Goal: Use online tool/utility: Utilize a website feature to perform a specific function

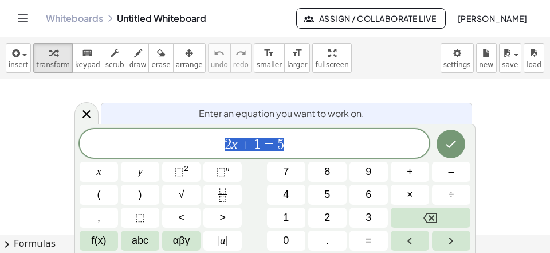
scroll to position [11, 0]
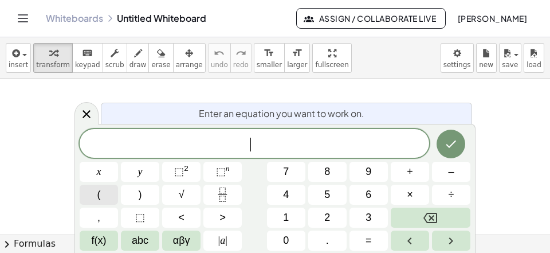
click at [95, 191] on button "(" at bounding box center [99, 194] width 38 height 20
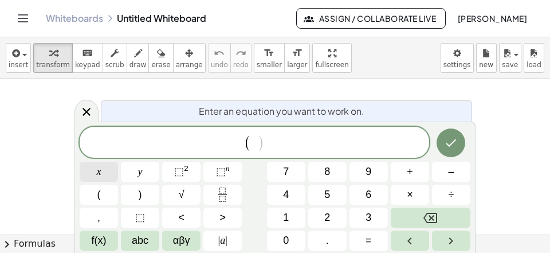
click at [96, 174] on button "x" at bounding box center [99, 172] width 38 height 20
click at [412, 170] on span "+" at bounding box center [410, 171] width 6 height 15
click at [139, 178] on span "y" at bounding box center [140, 171] width 5 height 15
click at [281, 147] on span "( x + y ) ​" at bounding box center [254, 142] width 349 height 19
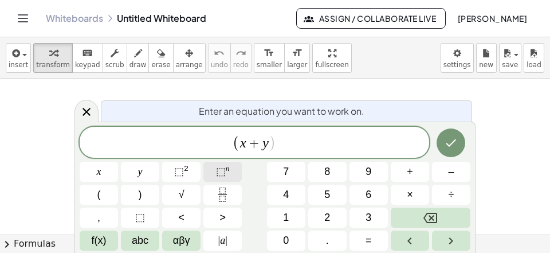
click at [226, 175] on span "⬚ n" at bounding box center [223, 171] width 14 height 15
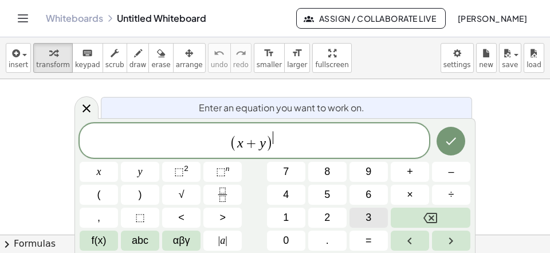
click at [363, 217] on button "3" at bounding box center [368, 217] width 38 height 20
click at [446, 242] on icon "Right arrow" at bounding box center [451, 241] width 14 height 14
click at [380, 239] on button "=" at bounding box center [368, 240] width 38 height 20
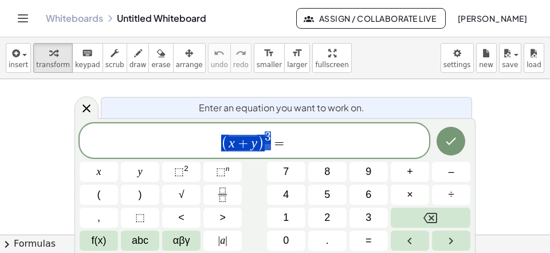
drag, startPoint x: 277, startPoint y: 143, endPoint x: 201, endPoint y: 150, distance: 75.9
click at [201, 150] on span "( x + y ) 3 =" at bounding box center [254, 141] width 349 height 22
click at [298, 140] on span "( x + y ) 3 = ​" at bounding box center [254, 141] width 349 height 22
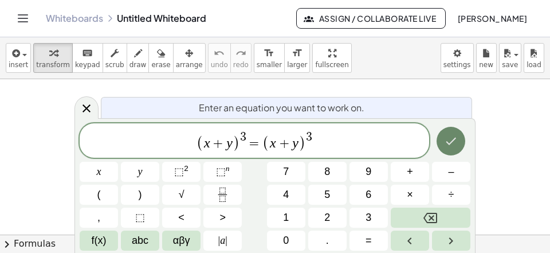
click at [445, 146] on icon "Done" at bounding box center [451, 141] width 14 height 14
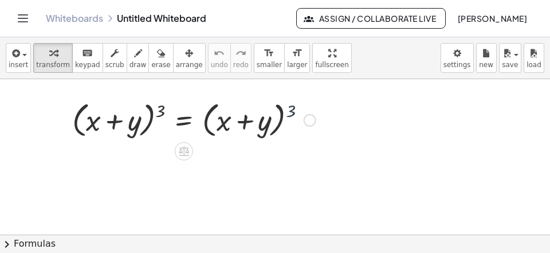
click at [289, 110] on div at bounding box center [193, 119] width 255 height 44
click at [291, 110] on div "( + x + y ) 3 = ( + x + y ) 3 ×" at bounding box center [275, 239] width 550 height 320
click at [291, 111] on div at bounding box center [265, 119] width 398 height 44
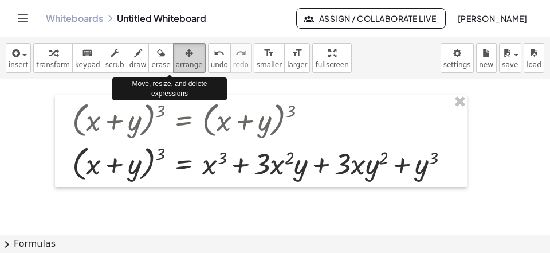
click at [173, 69] on button "arrange" at bounding box center [189, 58] width 33 height 30
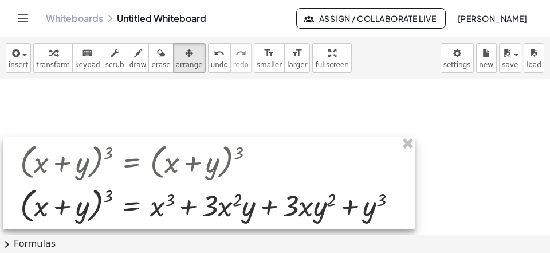
drag, startPoint x: 159, startPoint y: 153, endPoint x: 121, endPoint y: 172, distance: 41.8
click at [129, 180] on div at bounding box center [209, 182] width 412 height 92
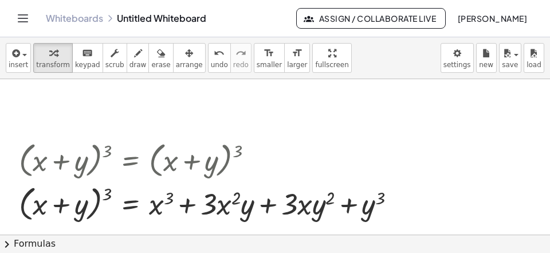
drag, startPoint x: 47, startPoint y: 57, endPoint x: 49, endPoint y: 73, distance: 16.8
click at [49, 62] on button "transform" at bounding box center [53, 58] width 40 height 30
click at [64, 103] on div at bounding box center [275, 239] width 550 height 320
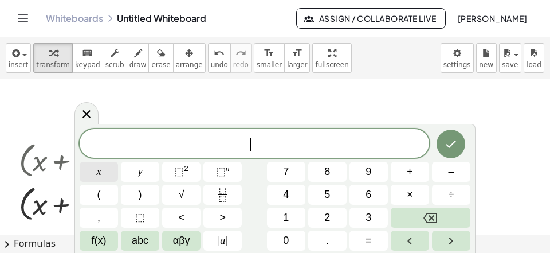
click at [88, 172] on button "x" at bounding box center [99, 172] width 38 height 20
click at [361, 249] on button "=" at bounding box center [368, 240] width 38 height 20
click at [371, 213] on span "3" at bounding box center [369, 217] width 6 height 15
click at [107, 171] on button "x" at bounding box center [99, 172] width 38 height 20
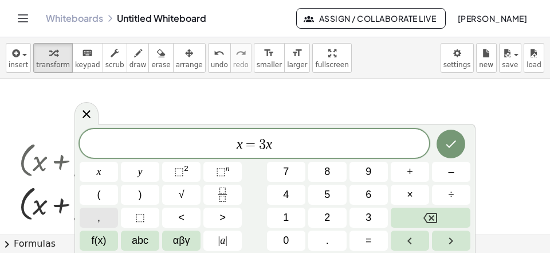
click at [98, 221] on button "," at bounding box center [99, 217] width 38 height 20
click at [130, 178] on button "y" at bounding box center [140, 172] width 38 height 20
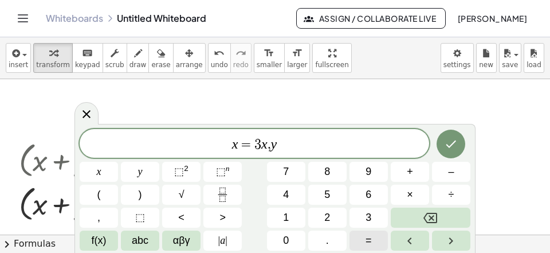
click at [362, 244] on button "=" at bounding box center [368, 240] width 38 height 20
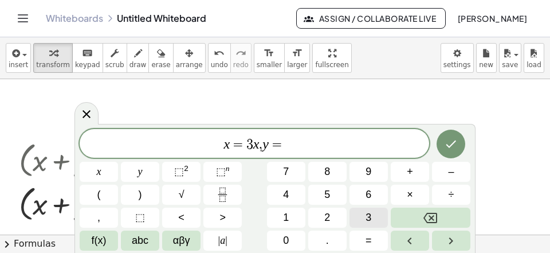
click at [369, 221] on span "3" at bounding box center [369, 217] width 6 height 15
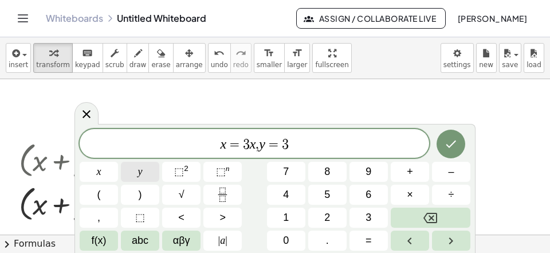
click at [150, 171] on button "y" at bounding box center [140, 172] width 38 height 20
click at [455, 144] on icon "Done" at bounding box center [451, 144] width 14 height 14
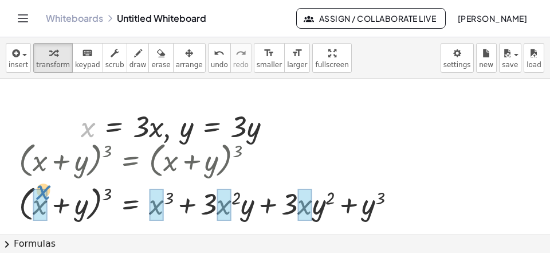
drag, startPoint x: 89, startPoint y: 120, endPoint x: 38, endPoint y: 188, distance: 85.1
click at [171, 127] on div "x , x = · 3 · x , y = · 3 · y" at bounding box center [171, 127] width 0 height 0
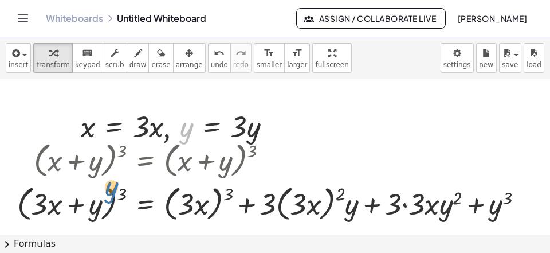
click at [171, 127] on div "y , x = · 3 · x , y = · 3 · y" at bounding box center [171, 127] width 0 height 0
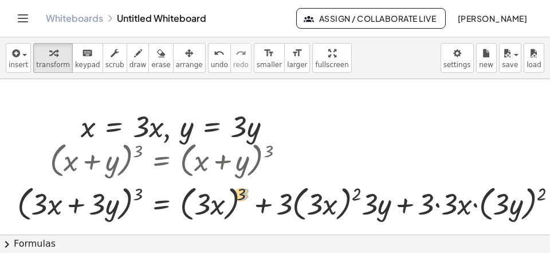
drag, startPoint x: 242, startPoint y: 197, endPoint x: 211, endPoint y: 200, distance: 31.1
click at [211, 200] on div at bounding box center [338, 203] width 655 height 44
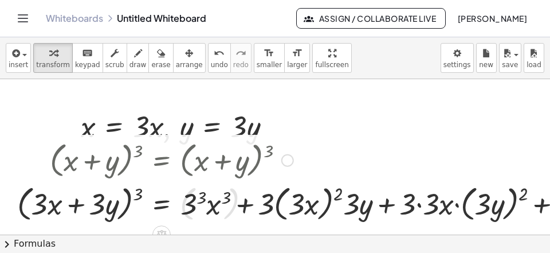
click at [194, 211] on div at bounding box center [329, 203] width 637 height 44
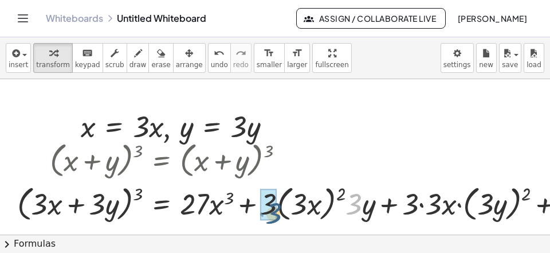
drag, startPoint x: 353, startPoint y: 208, endPoint x: 270, endPoint y: 217, distance: 84.1
click at [162, 203] on div "· 3 ( + + ) 3 = + + · 3 · 2 · + · 3 · · 2 + 3 · 3 · x · · x ( · 3 · x ) · 3 · x…" at bounding box center [162, 203] width 0 height 0
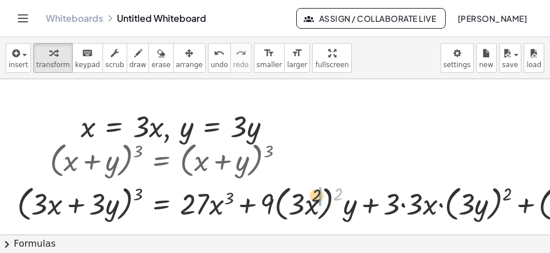
drag, startPoint x: 337, startPoint y: 198, endPoint x: 290, endPoint y: 210, distance: 48.9
click at [302, 202] on div at bounding box center [321, 203] width 621 height 44
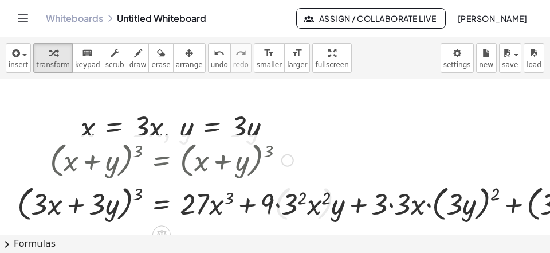
click at [280, 214] on div at bounding box center [315, 203] width 609 height 44
click at [291, 213] on div at bounding box center [315, 203] width 609 height 44
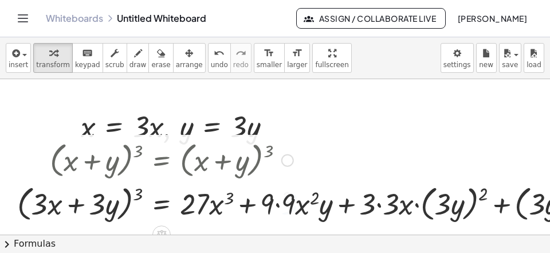
click at [289, 211] on div at bounding box center [309, 203] width 597 height 44
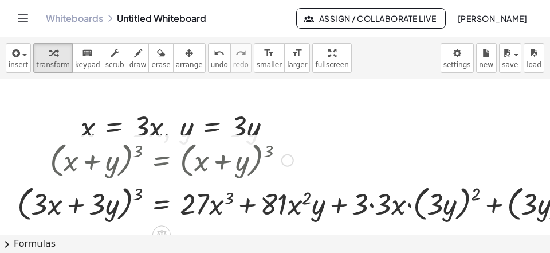
drag, startPoint x: 375, startPoint y: 205, endPoint x: 389, endPoint y: 207, distance: 14.0
click at [377, 205] on div at bounding box center [306, 203] width 590 height 44
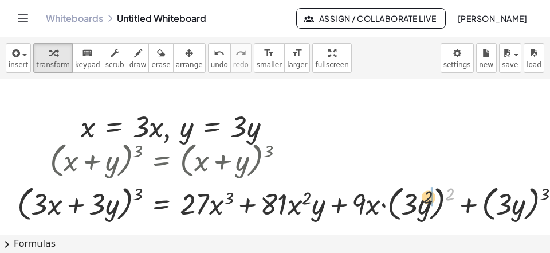
drag, startPoint x: 453, startPoint y: 194, endPoint x: 417, endPoint y: 202, distance: 36.4
click at [426, 198] on div at bounding box center [293, 203] width 564 height 44
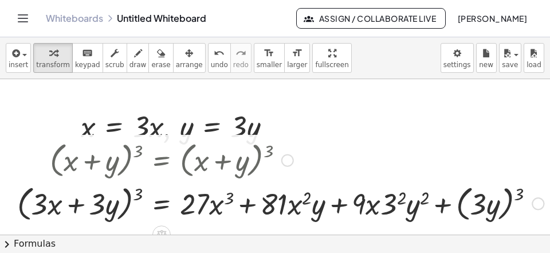
click at [392, 211] on div at bounding box center [280, 203] width 538 height 44
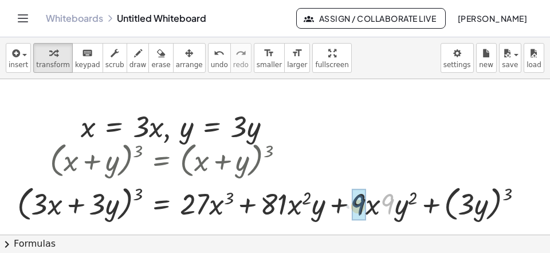
drag, startPoint x: 388, startPoint y: 207, endPoint x: 371, endPoint y: 208, distance: 17.2
click at [162, 203] on div "· 9 ( + + ) 3 = + + · + · · + 3 · 3 · x · · x · x · x · 3 · y · y · y ( · 3 · y…" at bounding box center [162, 203] width 0 height 0
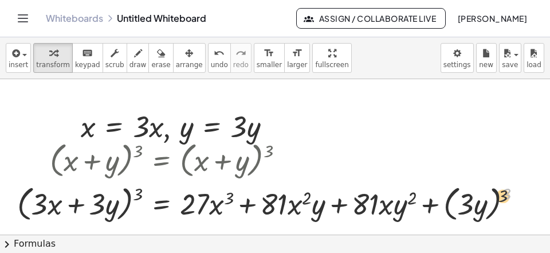
drag, startPoint x: 506, startPoint y: 195, endPoint x: 458, endPoint y: 204, distance: 49.0
click at [461, 203] on div at bounding box center [273, 203] width 525 height 44
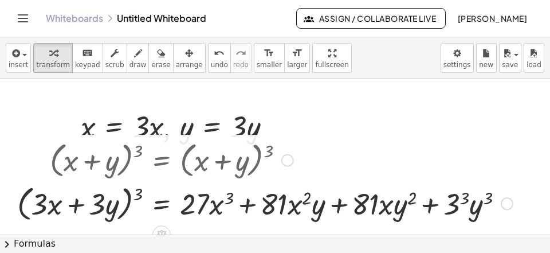
click at [456, 210] on div at bounding box center [264, 203] width 507 height 44
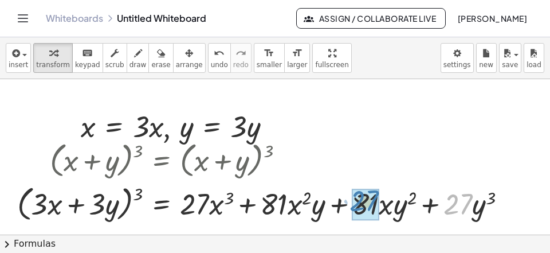
drag, startPoint x: 454, startPoint y: 207, endPoint x: 359, endPoint y: 206, distance: 95.1
click at [162, 203] on div "· 27 + · y 3 ( + + ) 3 = + + · + · + · 3 · x · · x · x · x · 3 · y · y · y · · …" at bounding box center [162, 203] width 0 height 0
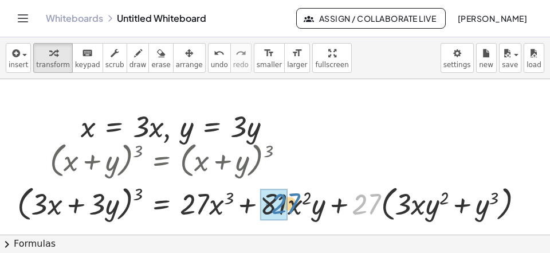
drag, startPoint x: 375, startPoint y: 203, endPoint x: 273, endPoint y: 205, distance: 101.4
click at [162, 203] on div "· 27 + · ( + · 3 · x · y 2 + y 3 ) ( + + ) 3 = + + · + + · 3 · x · · x · x · x …" at bounding box center [162, 203] width 0 height 0
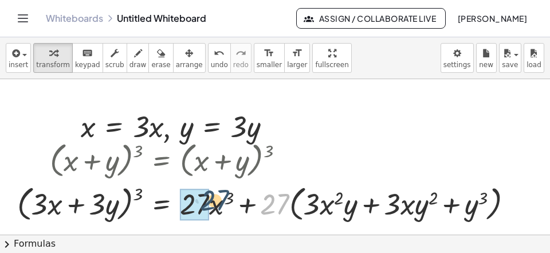
drag, startPoint x: 278, startPoint y: 206, endPoint x: 178, endPoint y: 243, distance: 107.3
click at [176, 242] on div "insert select one: Math Expression Function Text Youtube Video Graphing Geometr…" at bounding box center [275, 144] width 550 height 215
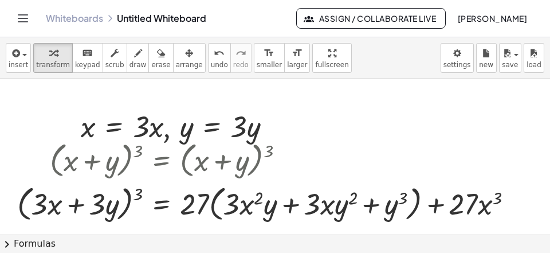
drag, startPoint x: 199, startPoint y: 61, endPoint x: 205, endPoint y: 73, distance: 14.1
click at [211, 61] on span "undo" at bounding box center [219, 65] width 17 height 8
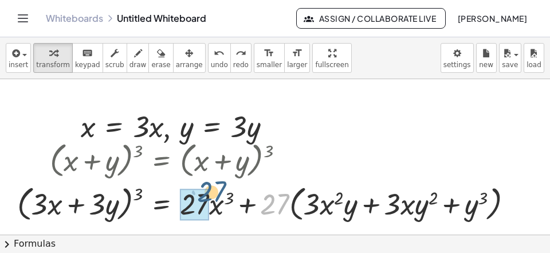
drag, startPoint x: 270, startPoint y: 205, endPoint x: 199, endPoint y: 198, distance: 71.4
click at [162, 203] on div "· 27 ( + · 3 · x + · 3 · y ) 3 = + · 27 · x 3 + · 27 · ( + · 3 · x 2 · y + · 3 …" at bounding box center [162, 203] width 0 height 0
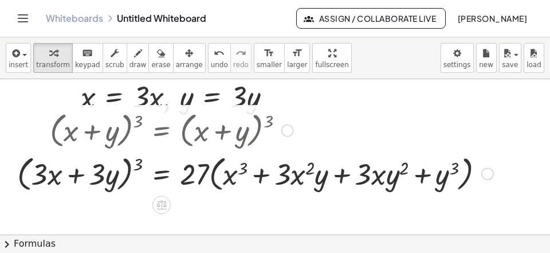
scroll to position [0, 0]
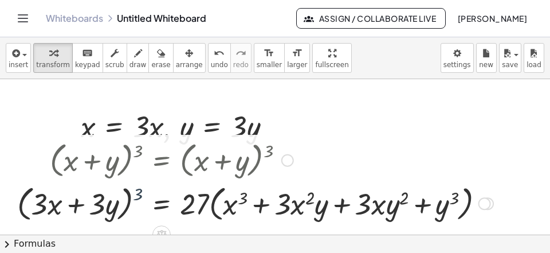
click at [137, 195] on div at bounding box center [255, 203] width 488 height 44
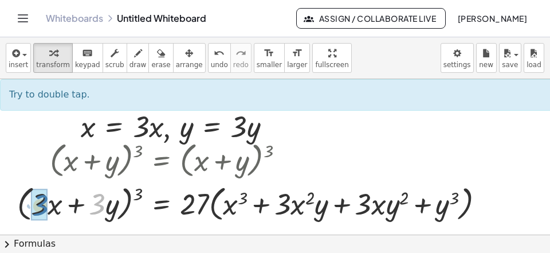
drag, startPoint x: 93, startPoint y: 209, endPoint x: 29, endPoint y: 209, distance: 64.7
click at [30, 209] on div at bounding box center [255, 203] width 488 height 44
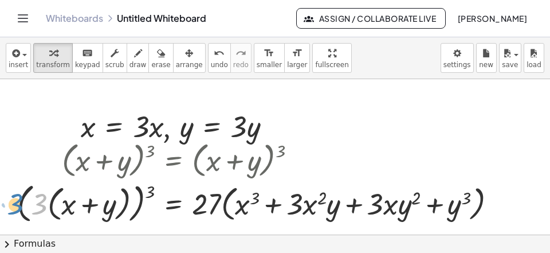
drag, startPoint x: 36, startPoint y: 206, endPoint x: 11, endPoint y: 206, distance: 24.6
click at [11, 206] on div "( + x + y ) 3 = ( + x + y ) 3 ( + x + y ) 3 = + x 3 + · 3 · x 2 · y + · 3 · x ·…" at bounding box center [257, 182] width 514 height 95
drag, startPoint x: 40, startPoint y: 206, endPoint x: 0, endPoint y: 204, distance: 40.1
click at [0, 204] on div "( + x + y ) 3 = ( + x + y ) 3 ( + x + y ) 3 = + x 3 + · 3 · x 2 · y + · 3 · x ·…" at bounding box center [257, 182] width 514 height 95
drag, startPoint x: 152, startPoint y: 191, endPoint x: 109, endPoint y: 191, distance: 43.5
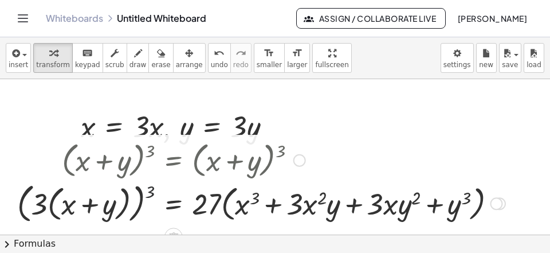
click at [109, 191] on div at bounding box center [261, 203] width 500 height 48
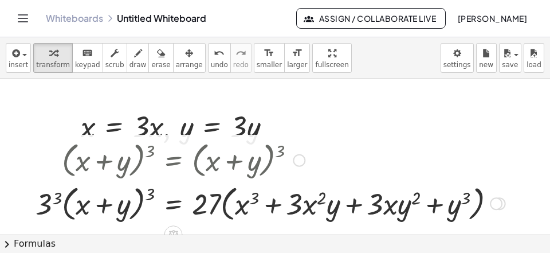
click at [50, 206] on div at bounding box center [270, 203] width 481 height 44
click at [152, 193] on div at bounding box center [269, 203] width 484 height 44
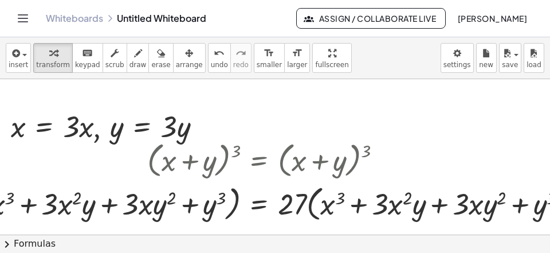
scroll to position [0, 70]
